Goal: Navigation & Orientation: Understand site structure

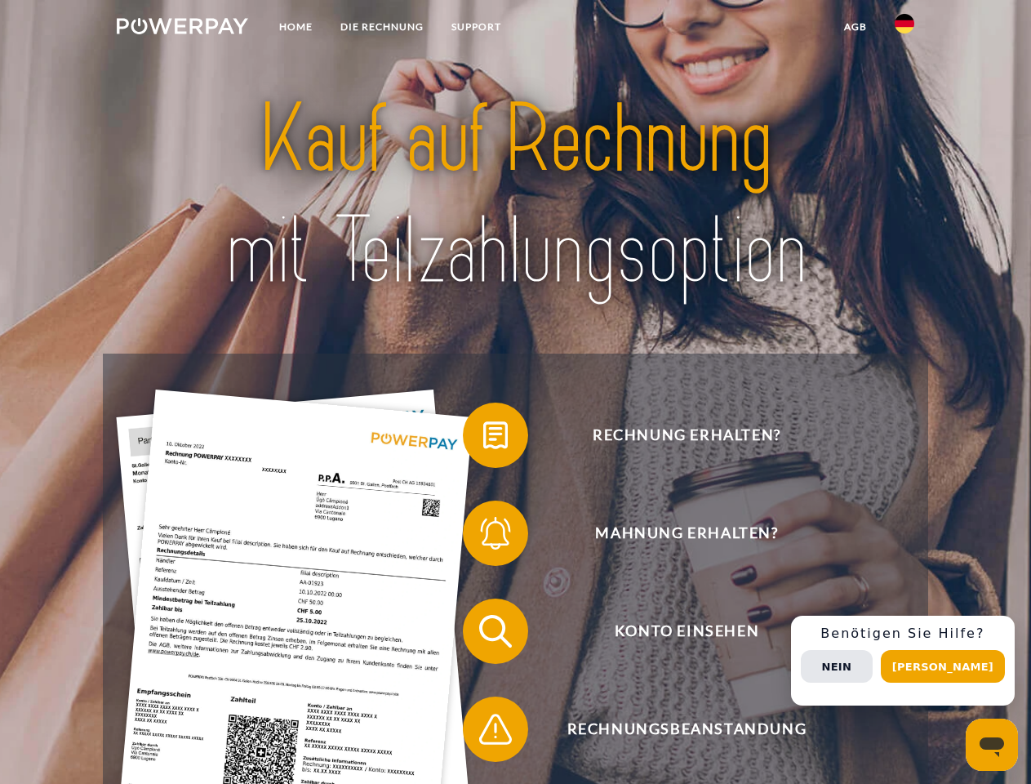
click at [182, 29] on img at bounding box center [182, 26] width 131 height 16
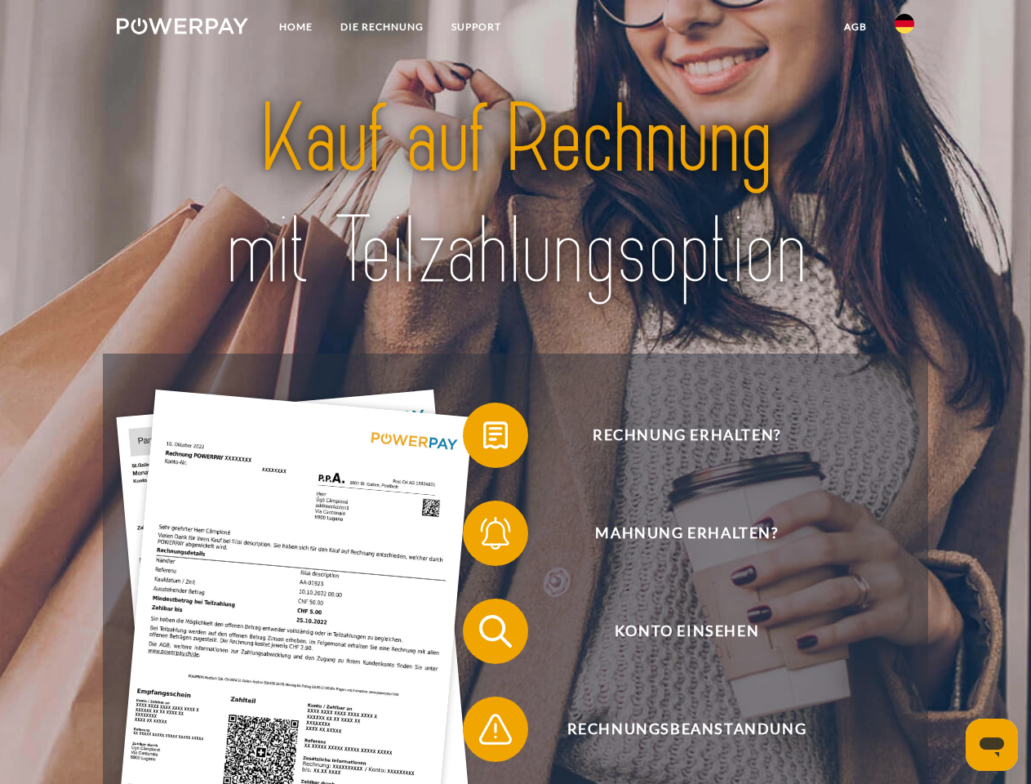
click at [905, 29] on img at bounding box center [905, 24] width 20 height 20
click at [855, 27] on link "agb" at bounding box center [855, 26] width 51 height 29
click at [483, 438] on span at bounding box center [471, 435] width 82 height 82
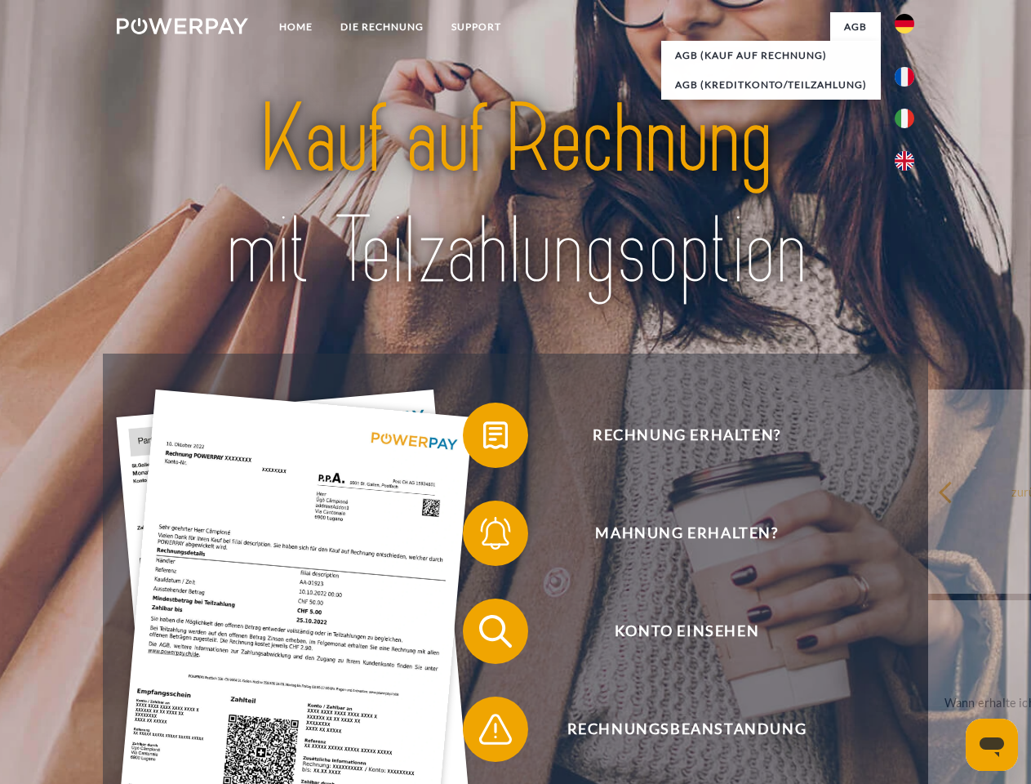
click at [483, 536] on span at bounding box center [471, 533] width 82 height 82
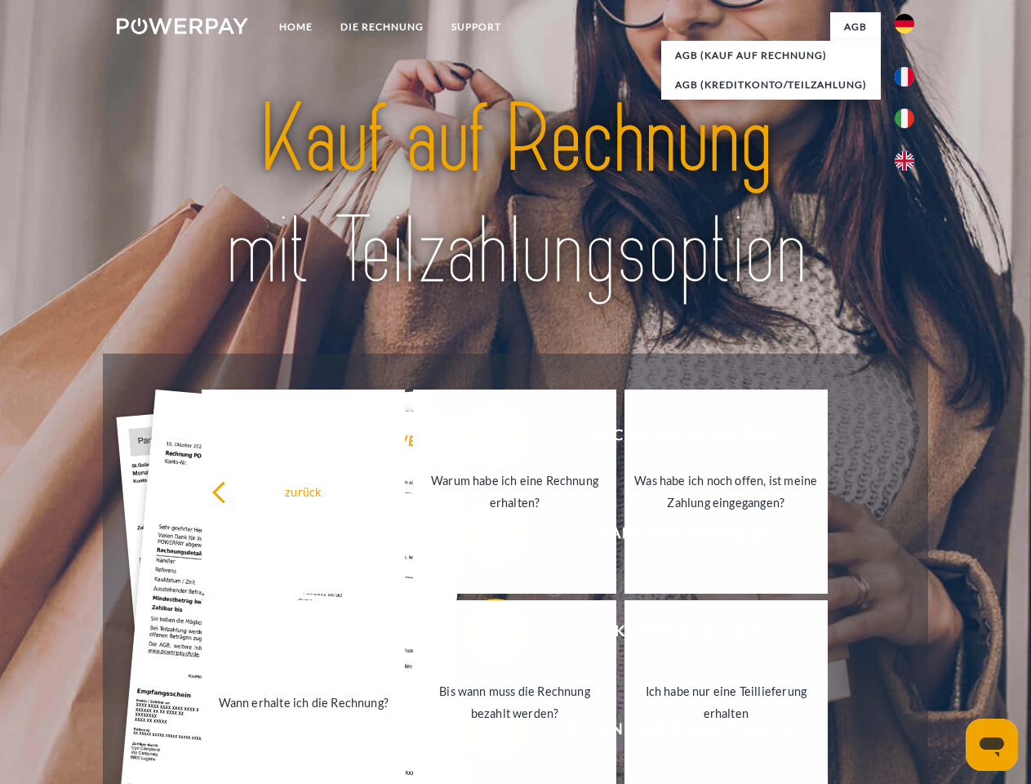
click at [483, 634] on link "Bis wann muss die Rechnung bezahlt werden?" at bounding box center [514, 702] width 203 height 204
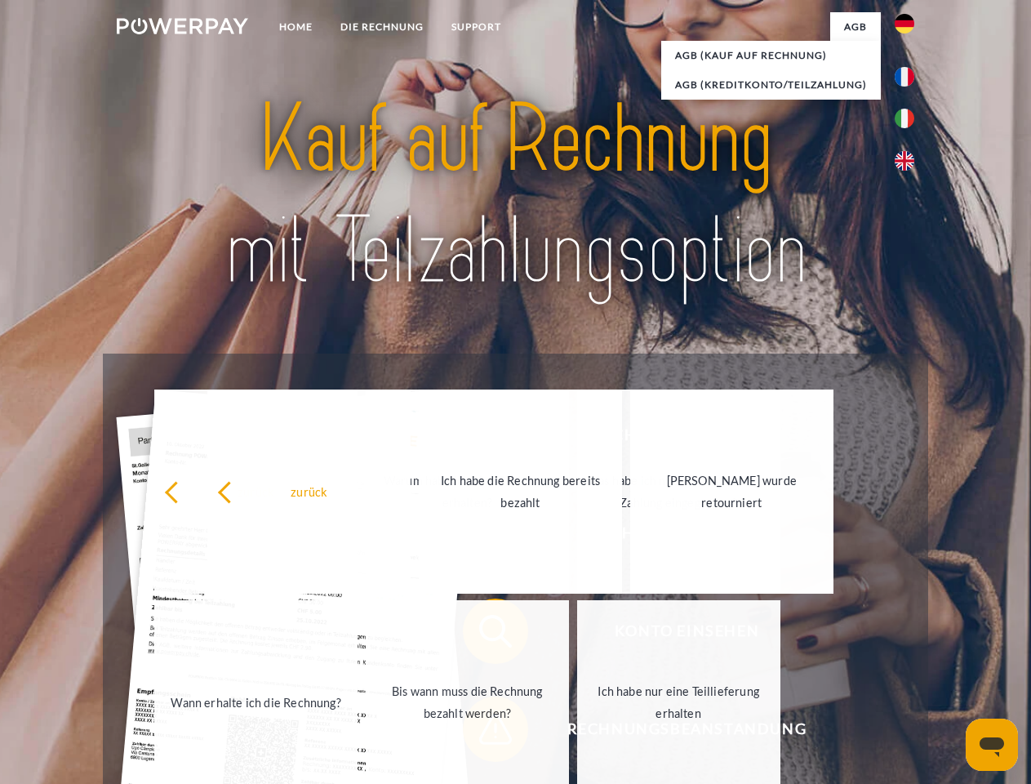
click at [483, 732] on span at bounding box center [471, 729] width 82 height 82
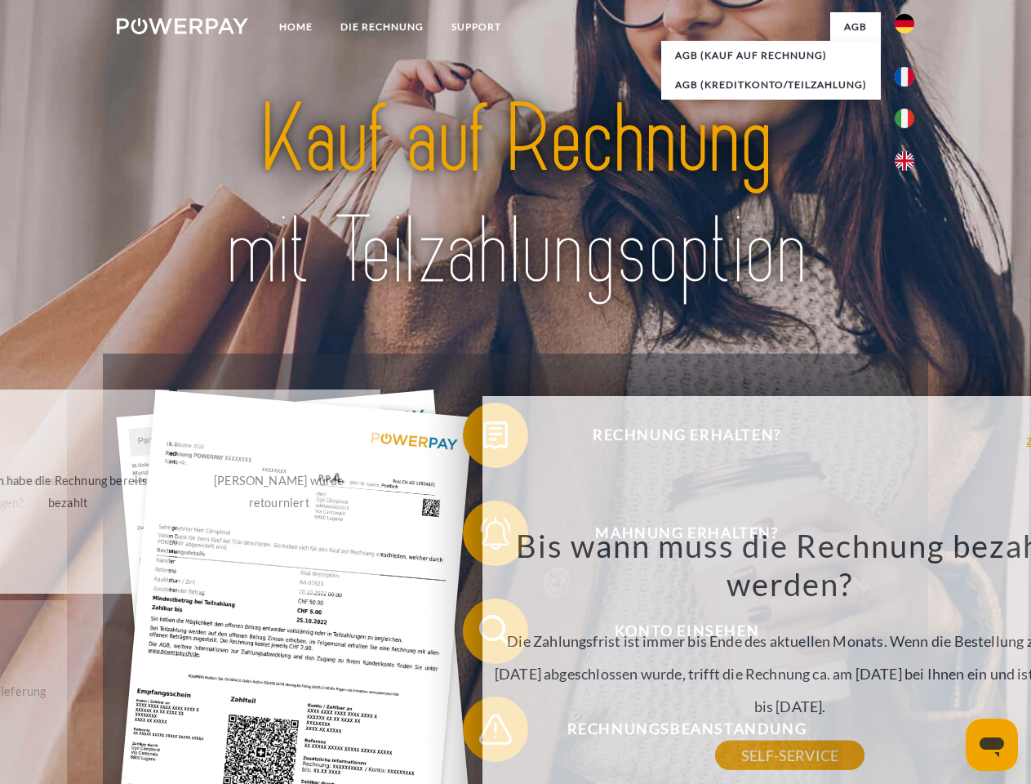
click at [909, 660] on div "Rechnung erhalten? Mahnung erhalten? Konto einsehen" at bounding box center [515, 679] width 825 height 653
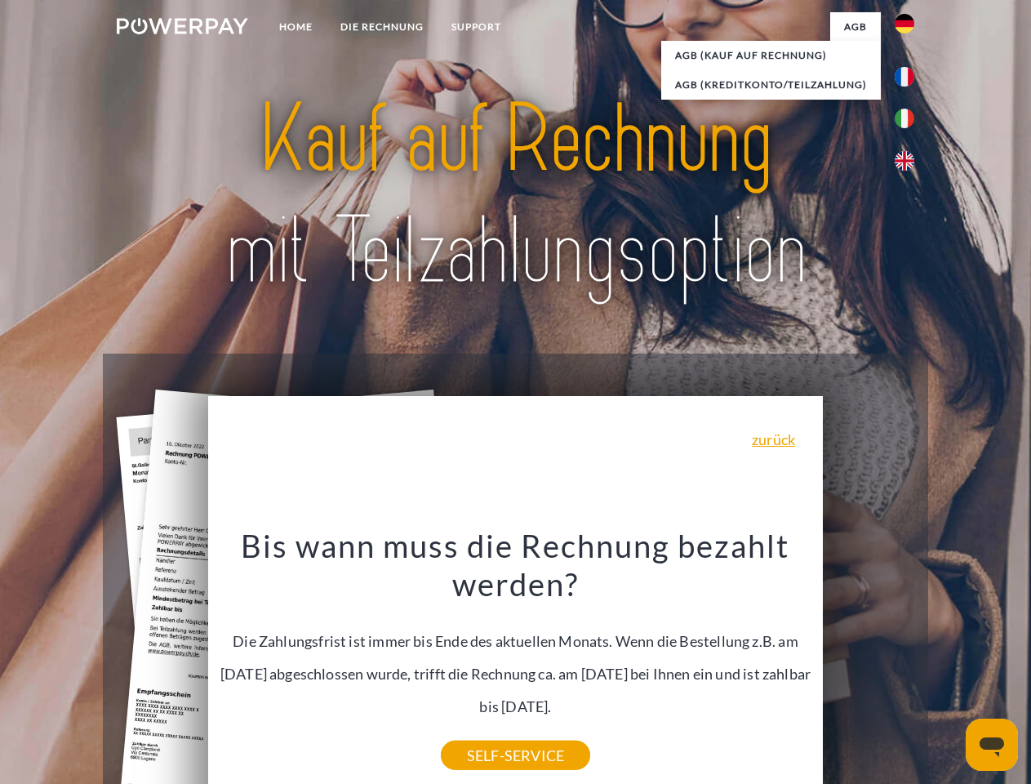
click at [869, 664] on span "Konto einsehen" at bounding box center [687, 630] width 400 height 65
click at [949, 666] on header "Home DIE RECHNUNG SUPPORT" at bounding box center [515, 563] width 1031 height 1127
